Goal: Navigation & Orientation: Find specific page/section

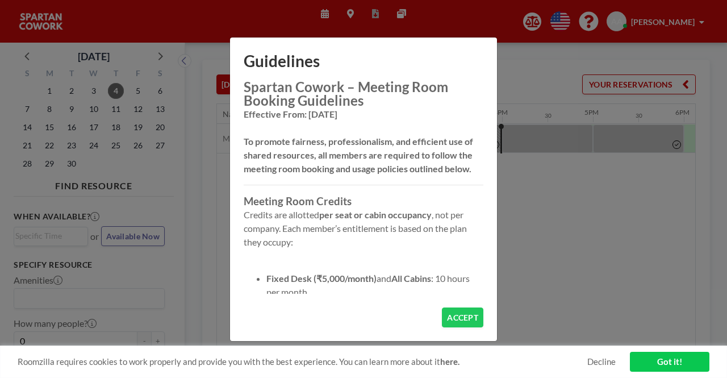
scroll to position [0, 1363]
click at [462, 323] on button "ACCEPT" at bounding box center [462, 317] width 41 height 20
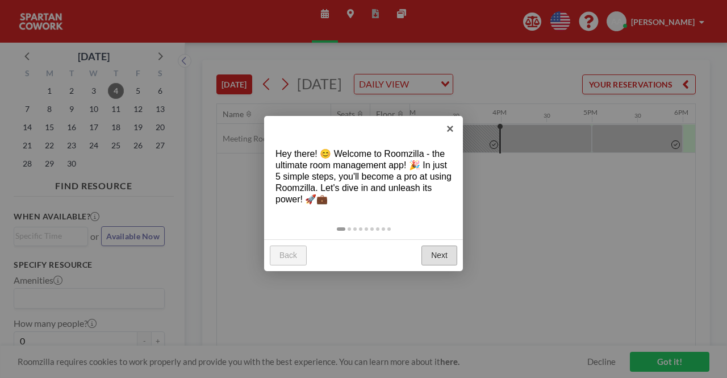
click at [449, 256] on link "Next" at bounding box center [439, 255] width 36 height 20
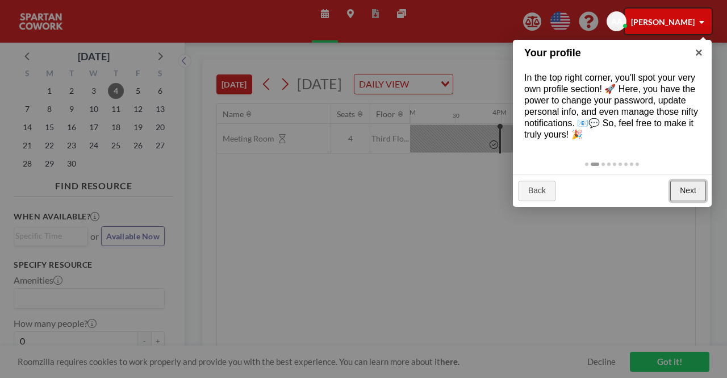
click at [686, 200] on link "Next" at bounding box center [688, 191] width 36 height 20
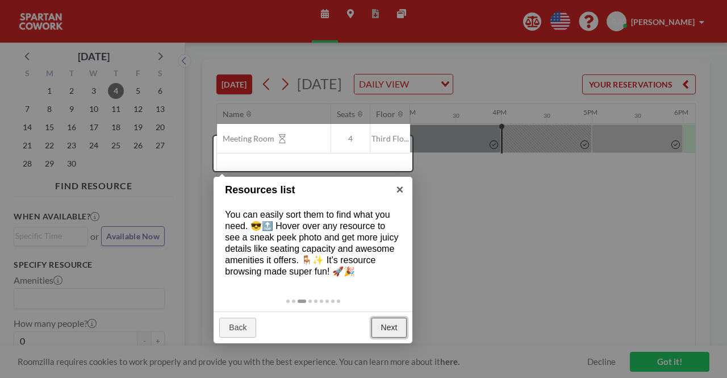
click at [393, 336] on link "Next" at bounding box center [389, 327] width 36 height 20
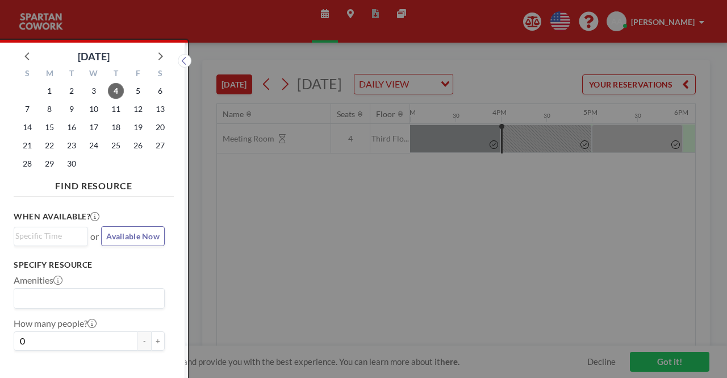
scroll to position [3, 0]
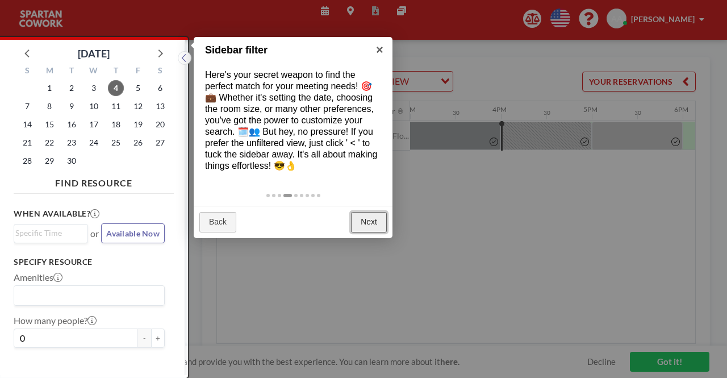
click at [365, 232] on link "Next" at bounding box center [369, 222] width 36 height 20
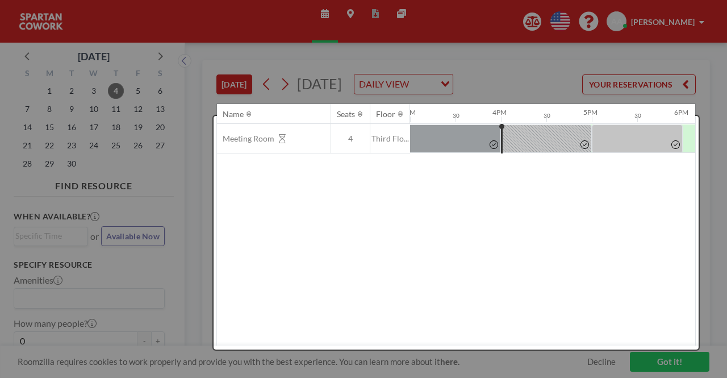
scroll to position [0, 0]
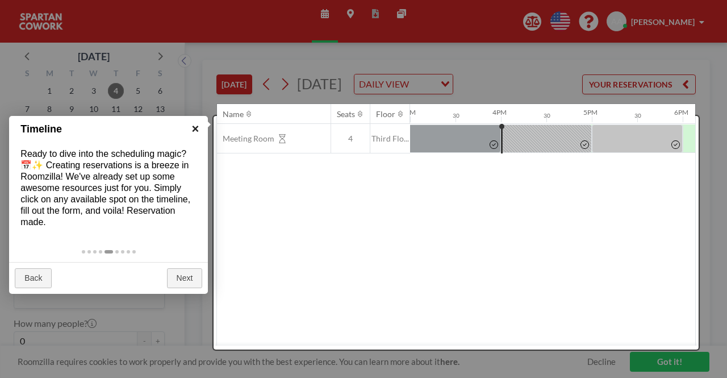
click at [198, 127] on link "×" at bounding box center [195, 129] width 26 height 26
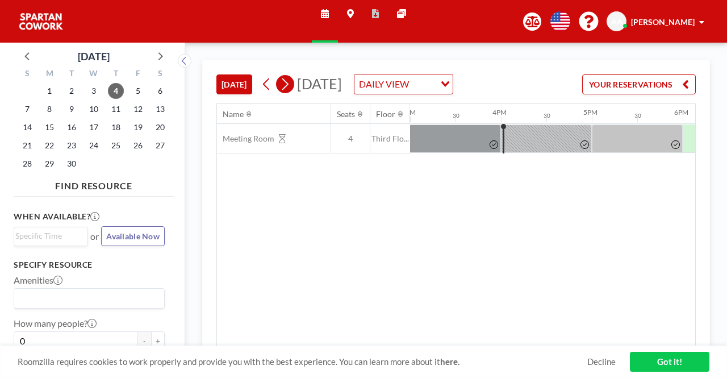
click at [283, 91] on icon at bounding box center [284, 84] width 11 height 17
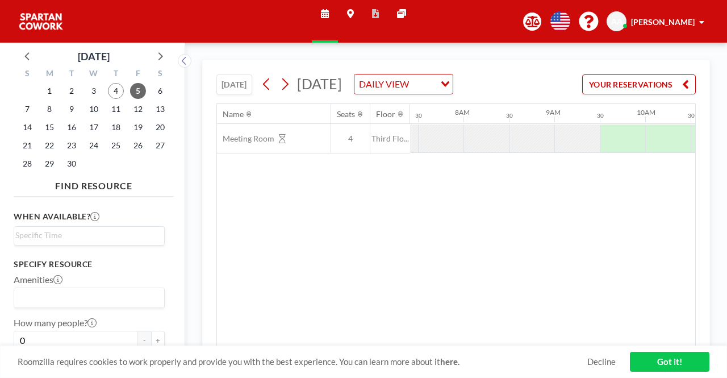
scroll to position [0, 681]
drag, startPoint x: 551, startPoint y: 135, endPoint x: 418, endPoint y: 135, distance: 132.9
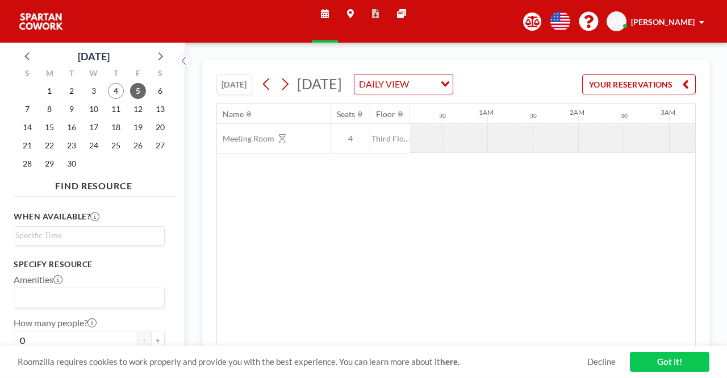
scroll to position [0, 0]
click at [270, 85] on icon at bounding box center [266, 84] width 11 height 17
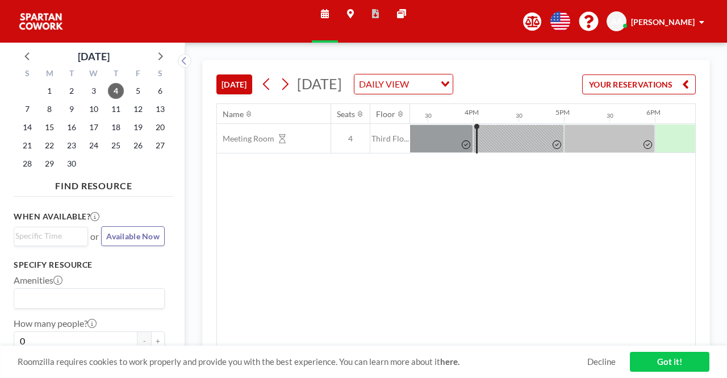
scroll to position [0, 1408]
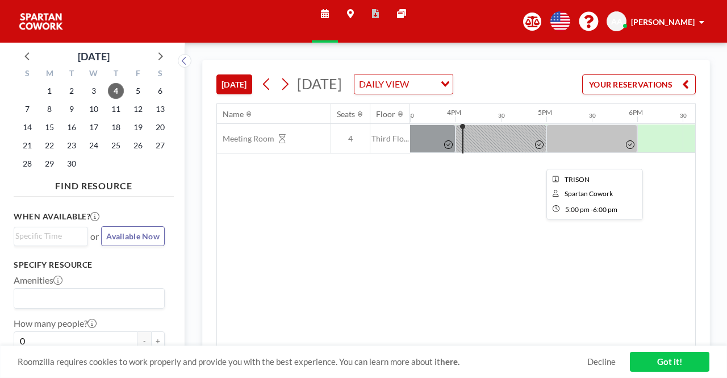
click at [584, 141] on div at bounding box center [591, 138] width 91 height 28
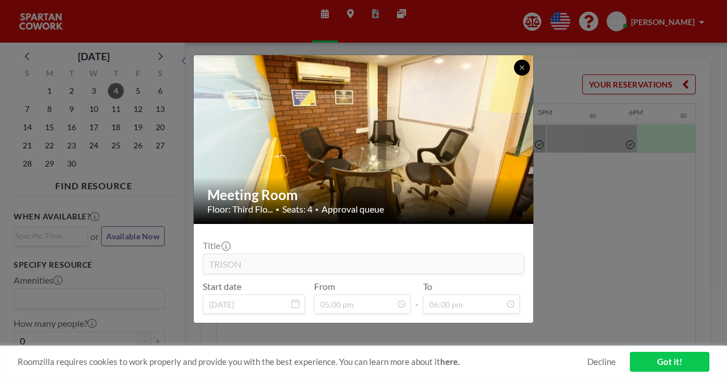
click at [522, 64] on icon at bounding box center [521, 67] width 7 height 7
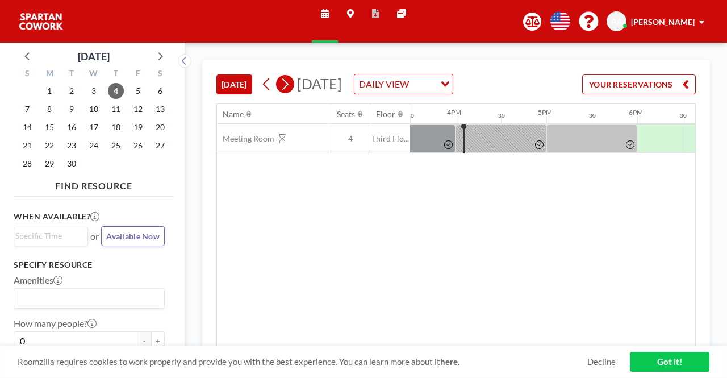
click at [287, 93] on icon at bounding box center [284, 84] width 11 height 17
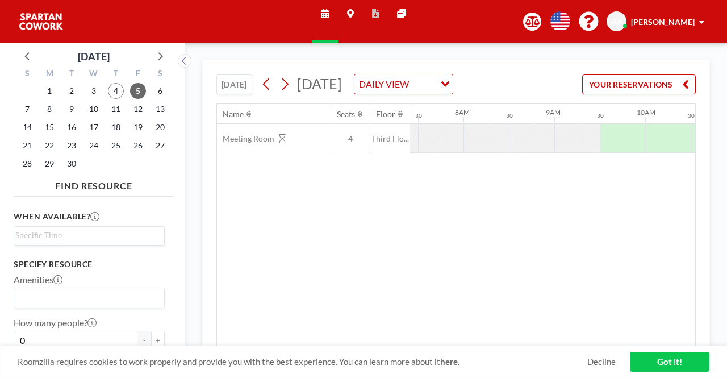
scroll to position [0, 681]
click at [354, 14] on link "Maps" at bounding box center [350, 21] width 25 height 43
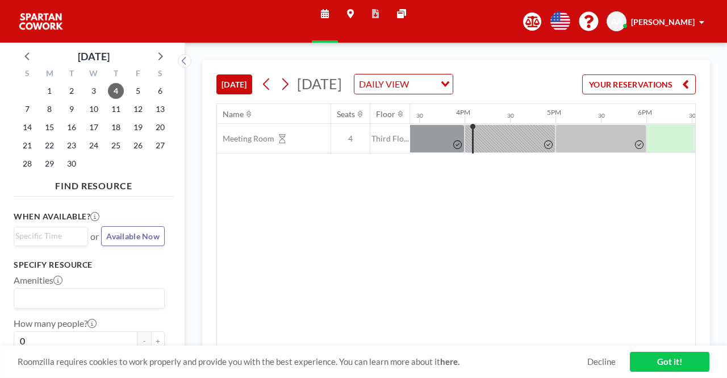
scroll to position [0, 1408]
click at [697, 22] on div "[PERSON_NAME]" at bounding box center [667, 21] width 73 height 11
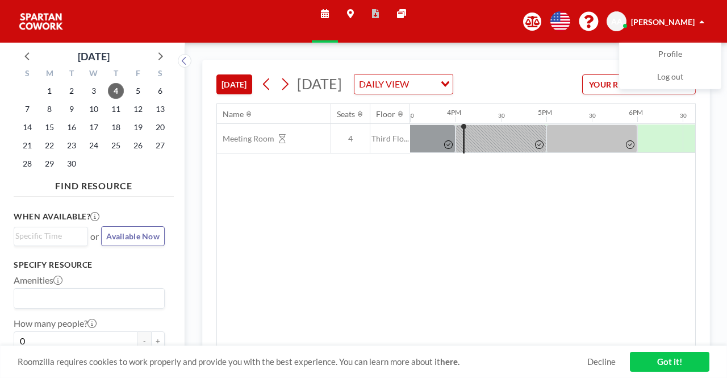
click at [697, 22] on div "[PERSON_NAME]" at bounding box center [667, 21] width 73 height 11
click at [622, 24] on span "AA" at bounding box center [616, 21] width 11 height 10
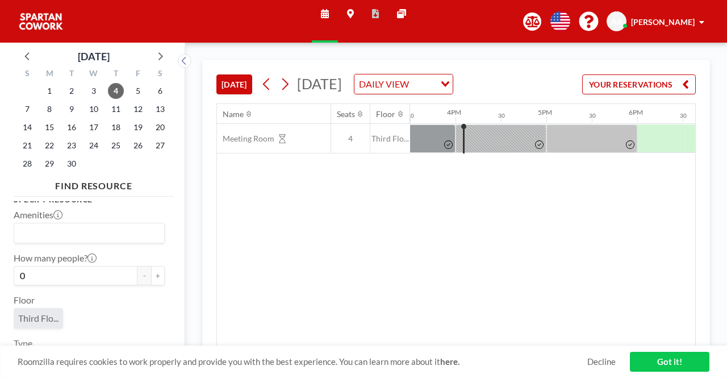
scroll to position [126, 0]
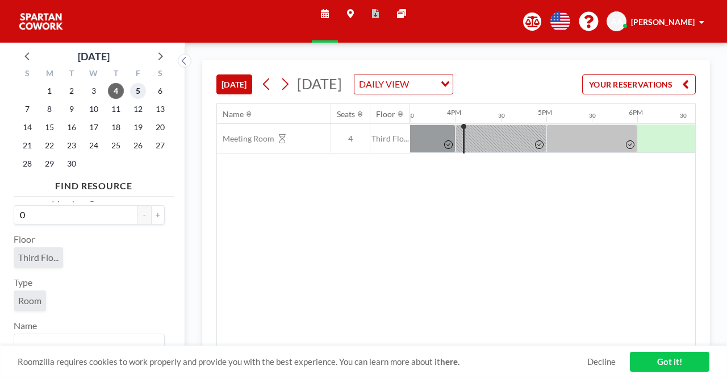
click at [139, 91] on span "5" at bounding box center [138, 91] width 16 height 16
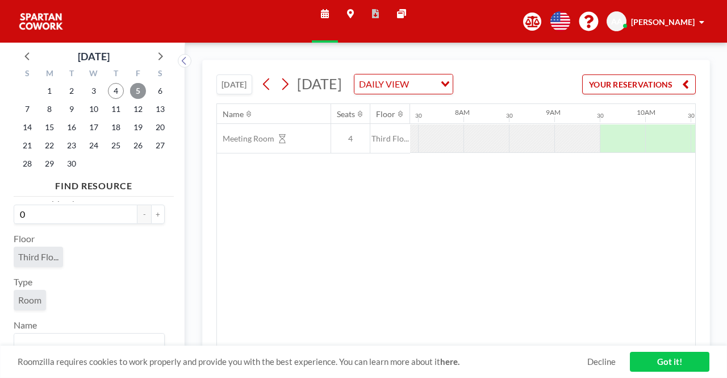
scroll to position [0, 681]
click at [116, 93] on span "4" at bounding box center [116, 91] width 16 height 16
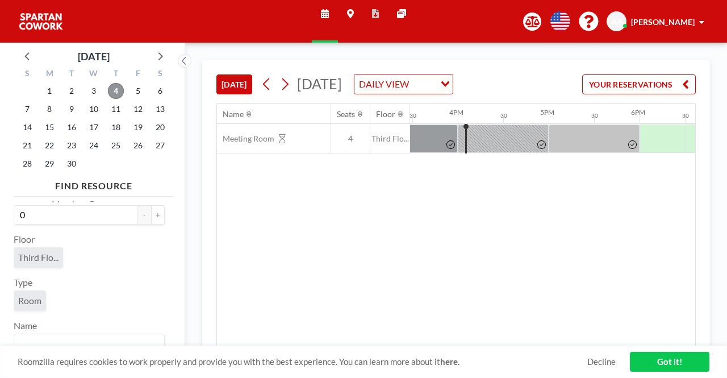
scroll to position [0, 1408]
click at [678, 361] on link "Got it!" at bounding box center [670, 362] width 80 height 20
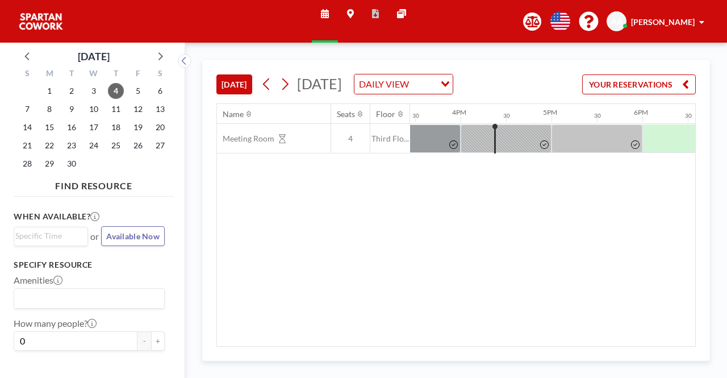
scroll to position [0, 1408]
